Goal: Find specific page/section: Find specific page/section

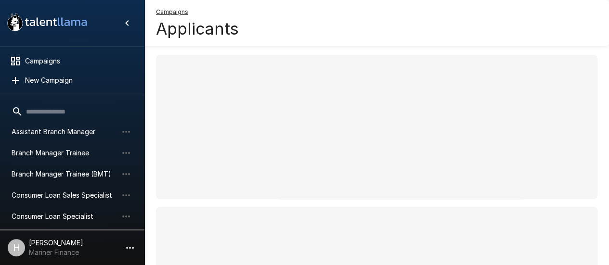
scroll to position [78, 0]
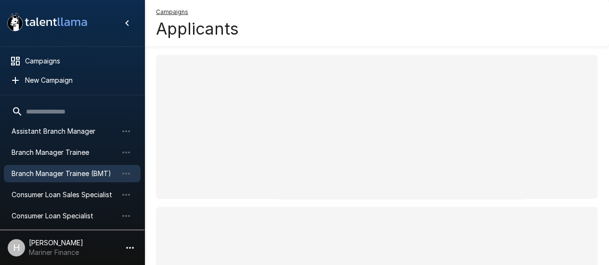
click at [48, 176] on span "Branch Manager Trainee (BMT)" at bounding box center [65, 174] width 106 height 10
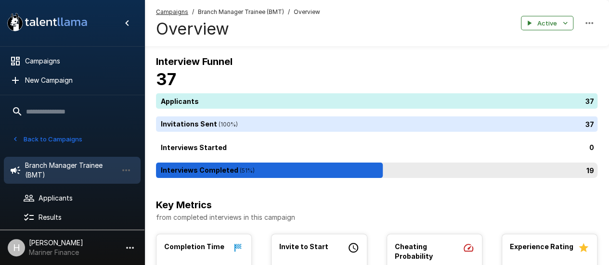
click at [279, 168] on div "19" at bounding box center [378, 170] width 445 height 15
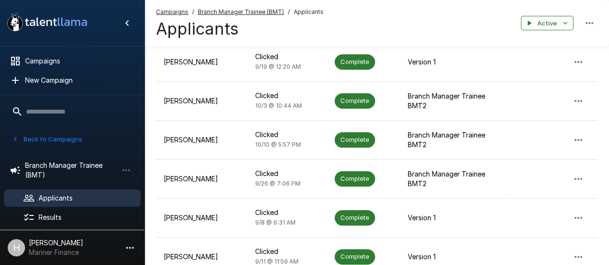
scroll to position [236, 0]
